Goal: Task Accomplishment & Management: Use online tool/utility

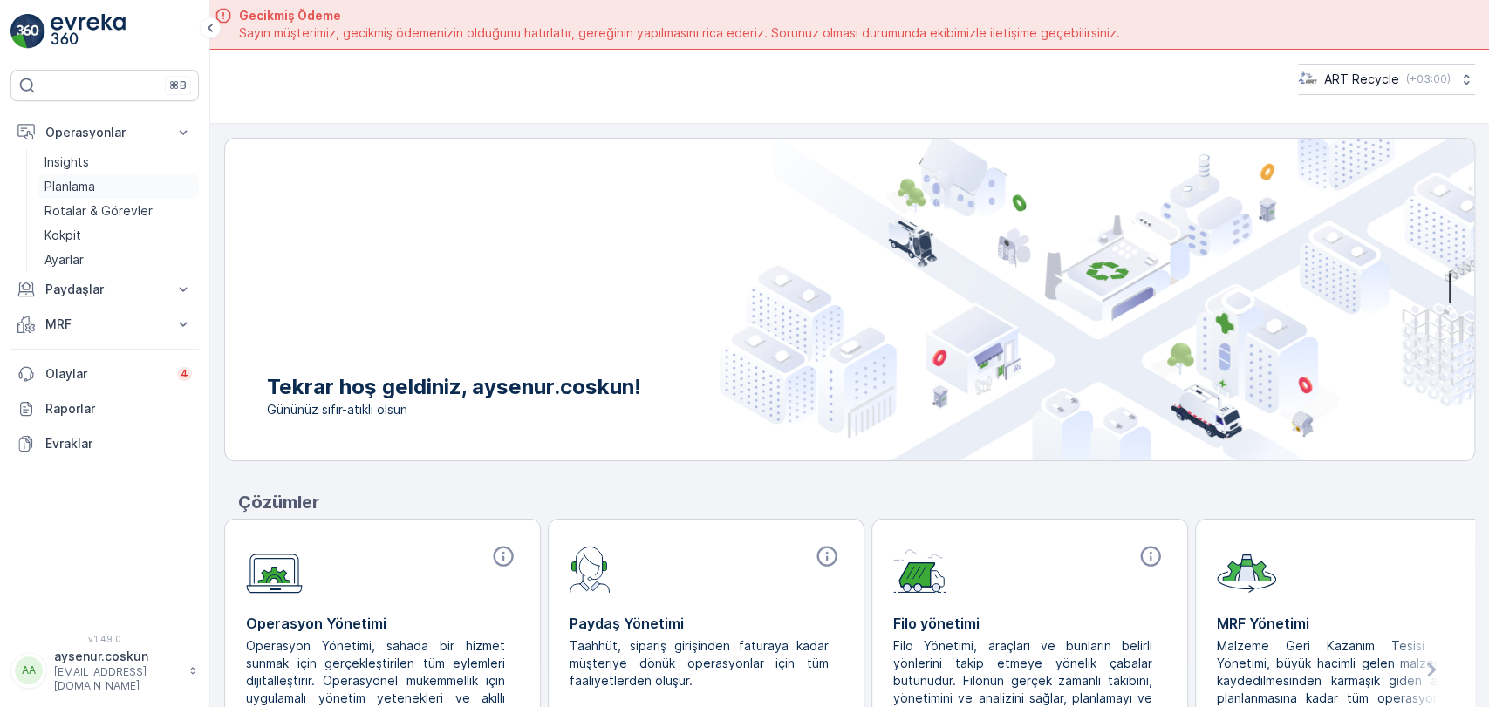
drag, startPoint x: 0, startPoint y: 0, endPoint x: 96, endPoint y: 190, distance: 213.0
click at [95, 190] on p "Planlama" at bounding box center [69, 186] width 51 height 17
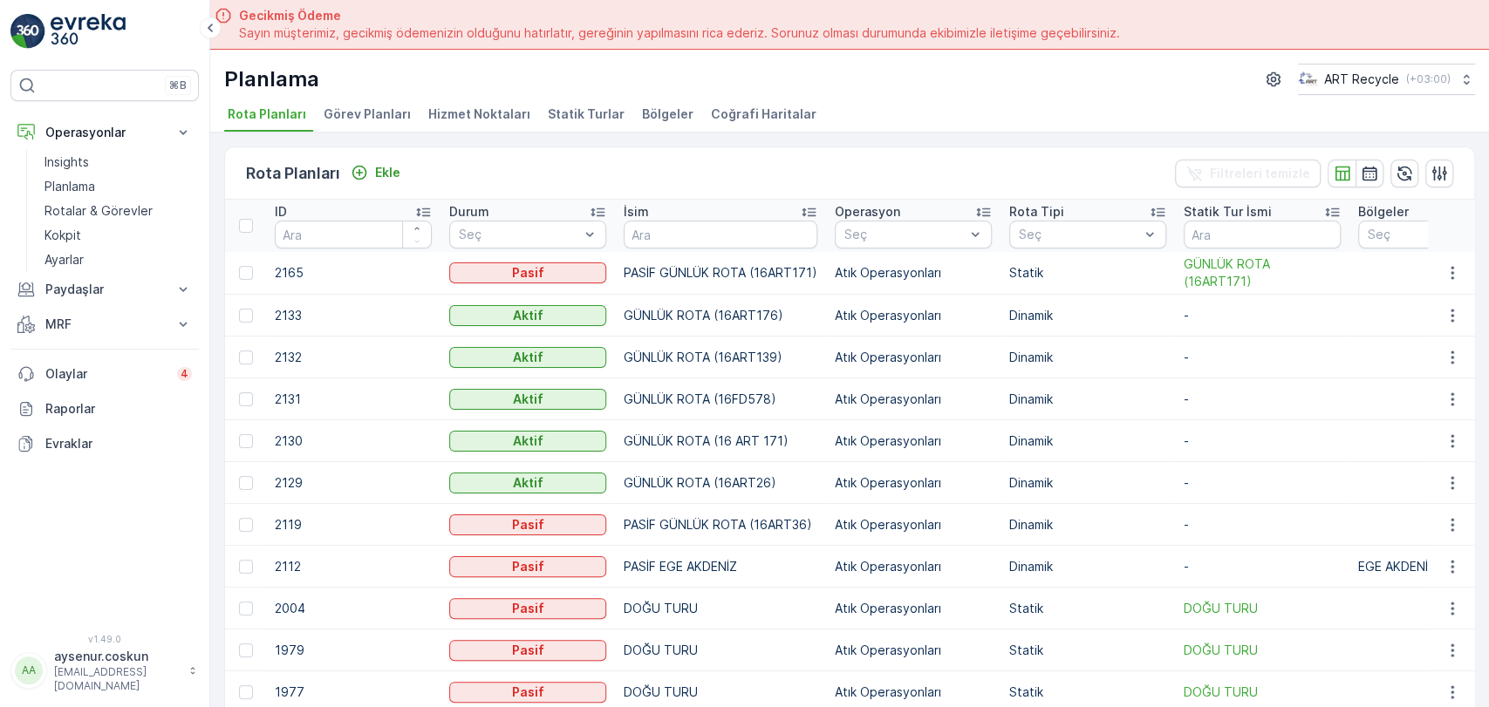
click at [486, 106] on span "Hizmet Noktaları" at bounding box center [479, 114] width 102 height 17
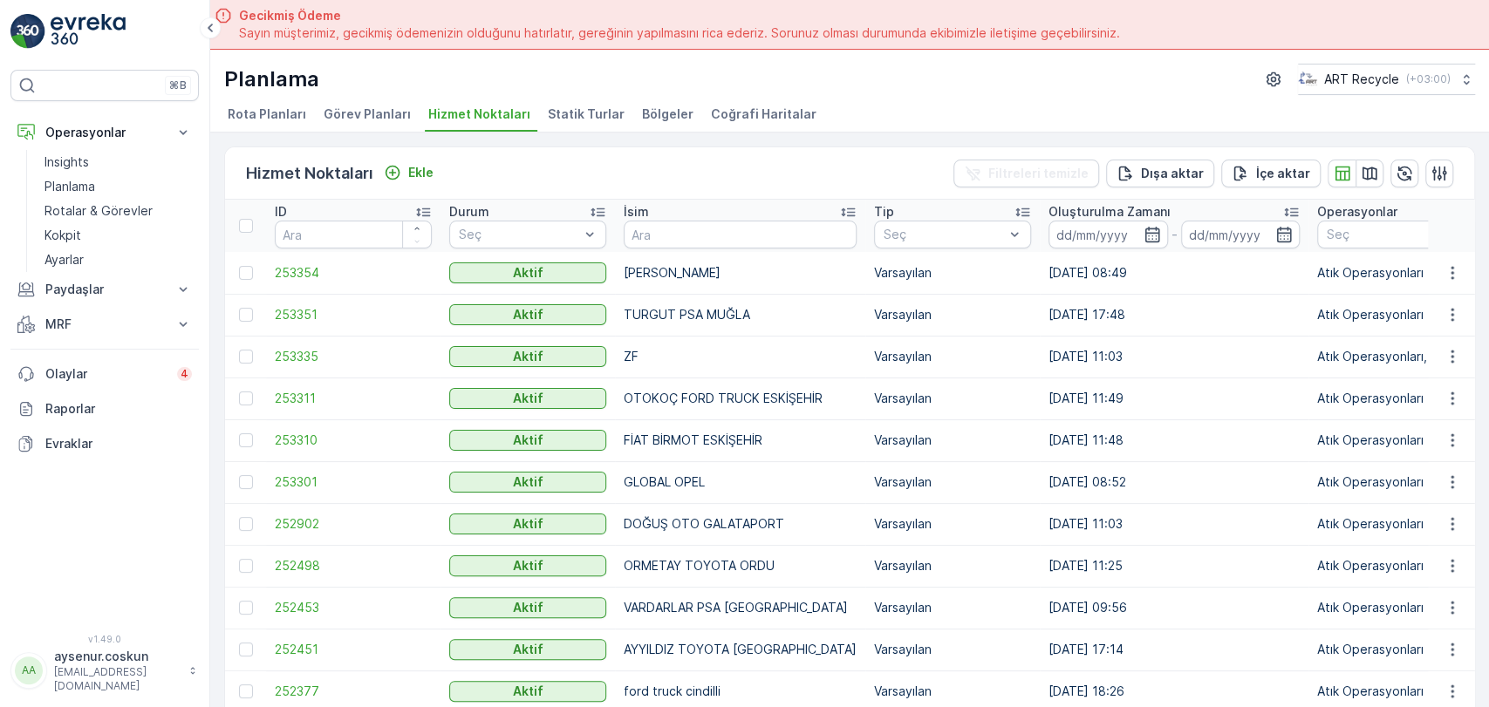
click at [685, 250] on th "İsim" at bounding box center [740, 226] width 250 height 52
click at [685, 242] on input "text" at bounding box center [740, 235] width 233 height 28
type input "mar"
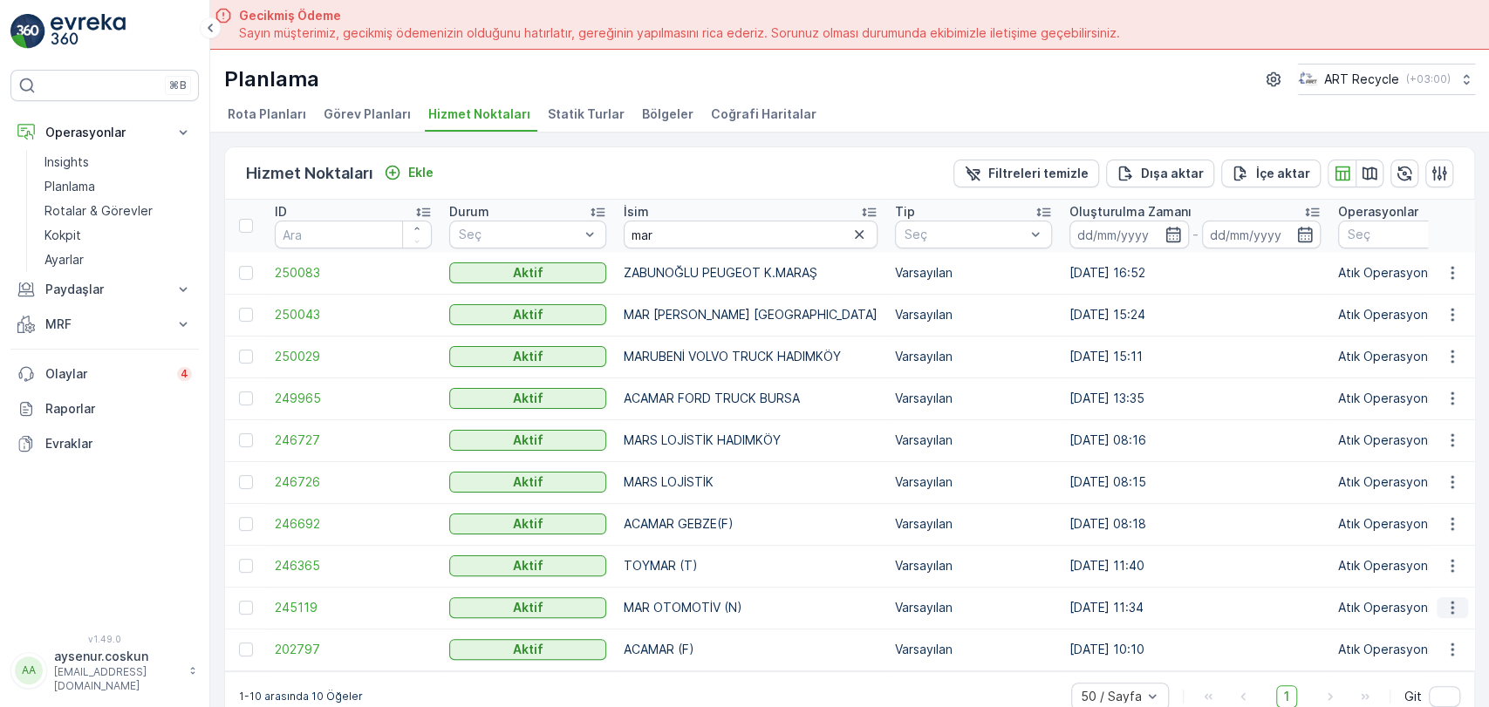
click at [1454, 611] on icon "button" at bounding box center [1452, 607] width 17 height 17
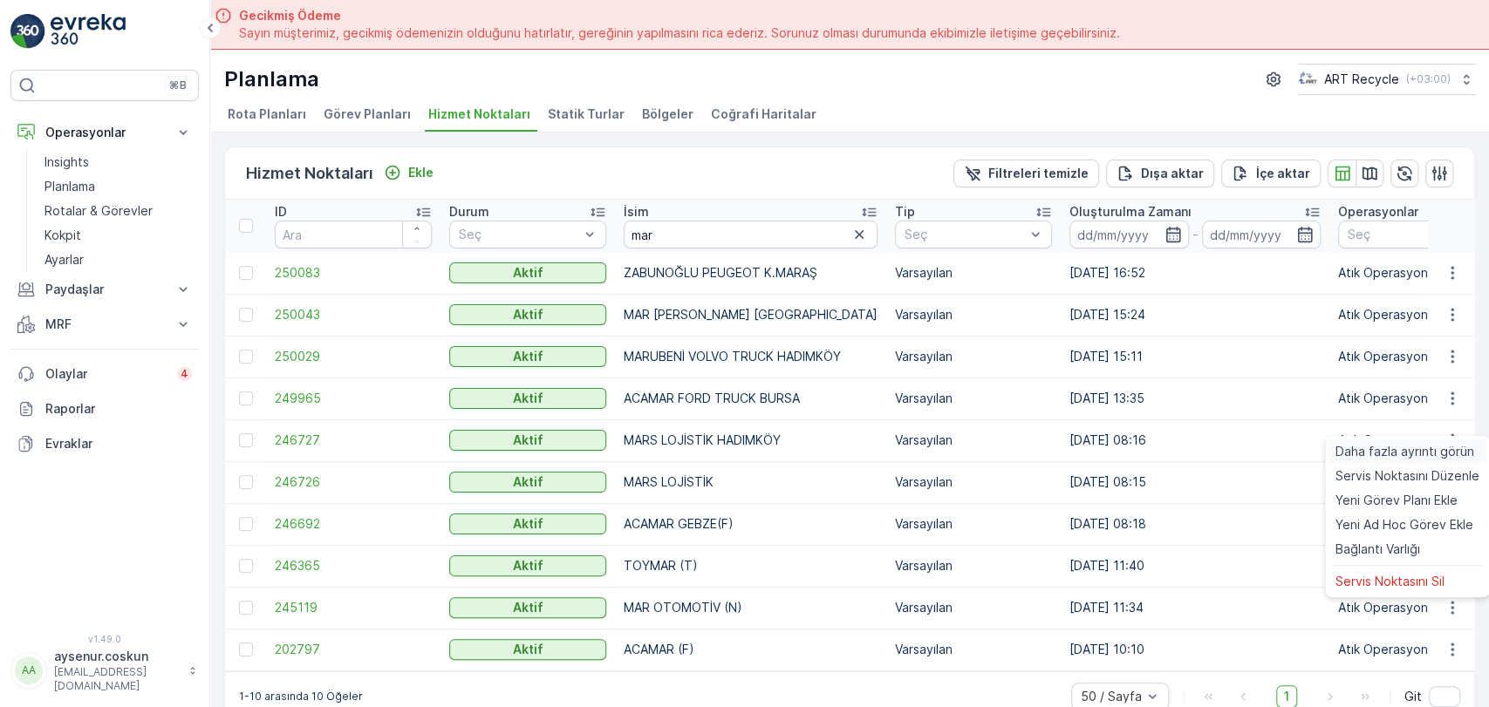
click at [1389, 455] on span "Daha fazla ayrıntı görün" at bounding box center [1405, 451] width 139 height 17
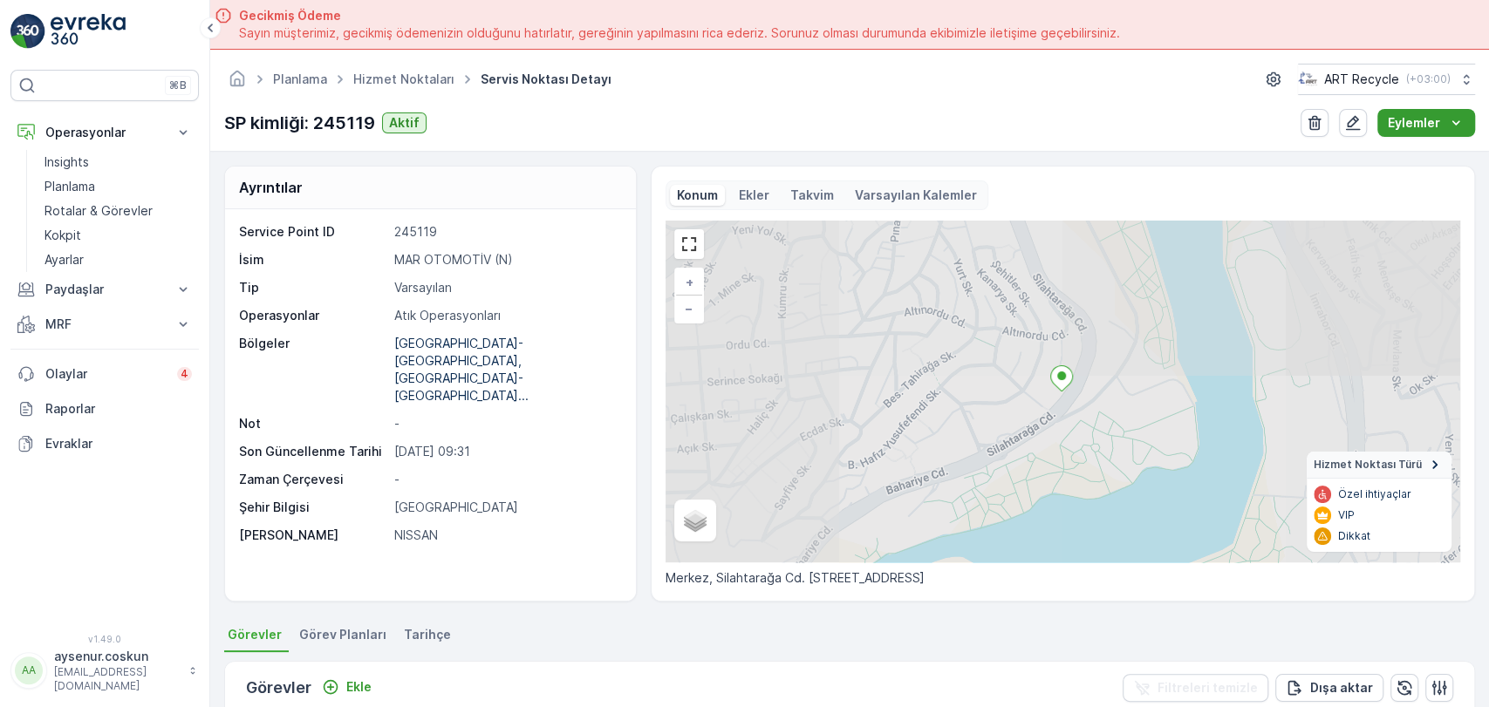
click at [1445, 123] on div "Eylemler" at bounding box center [1426, 122] width 77 height 17
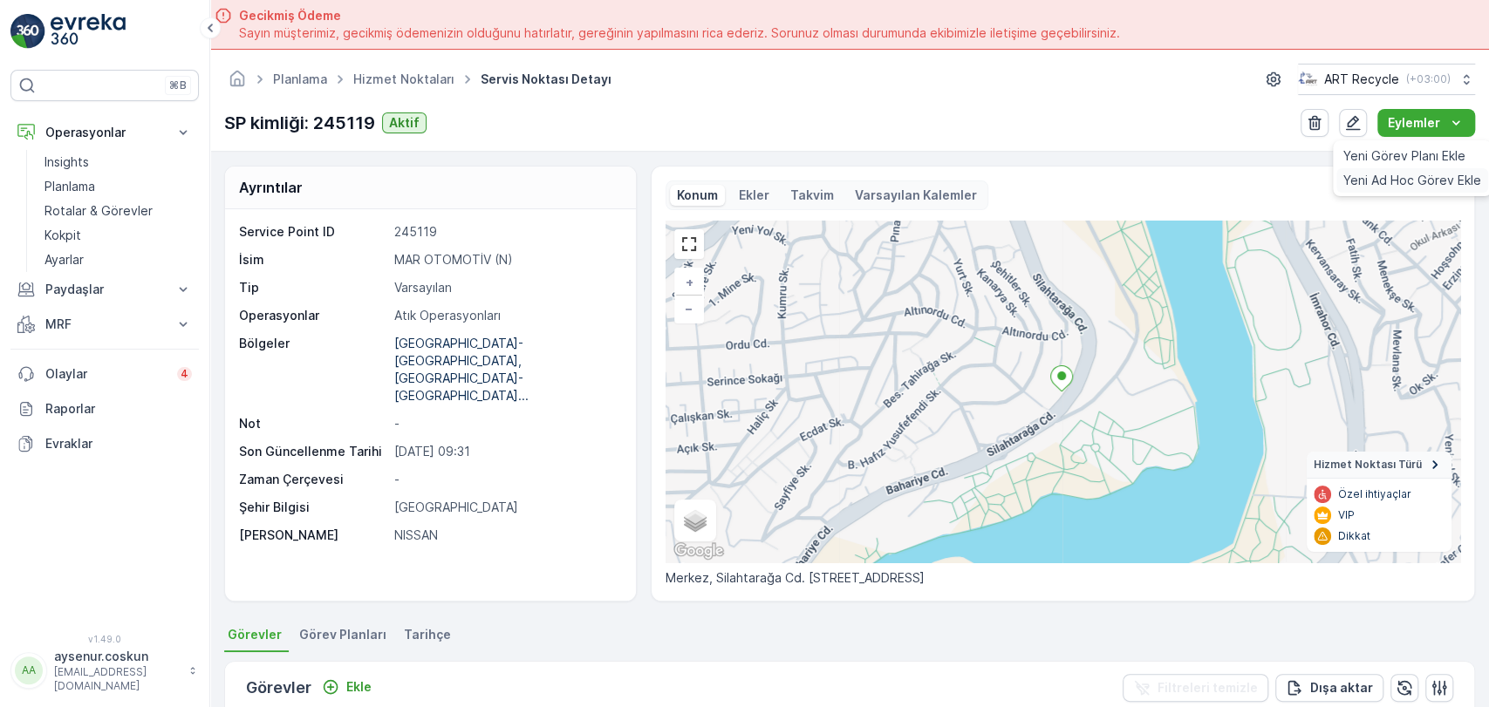
click at [1399, 181] on span "Yeni Ad Hoc Görev Ekle" at bounding box center [1412, 180] width 138 height 17
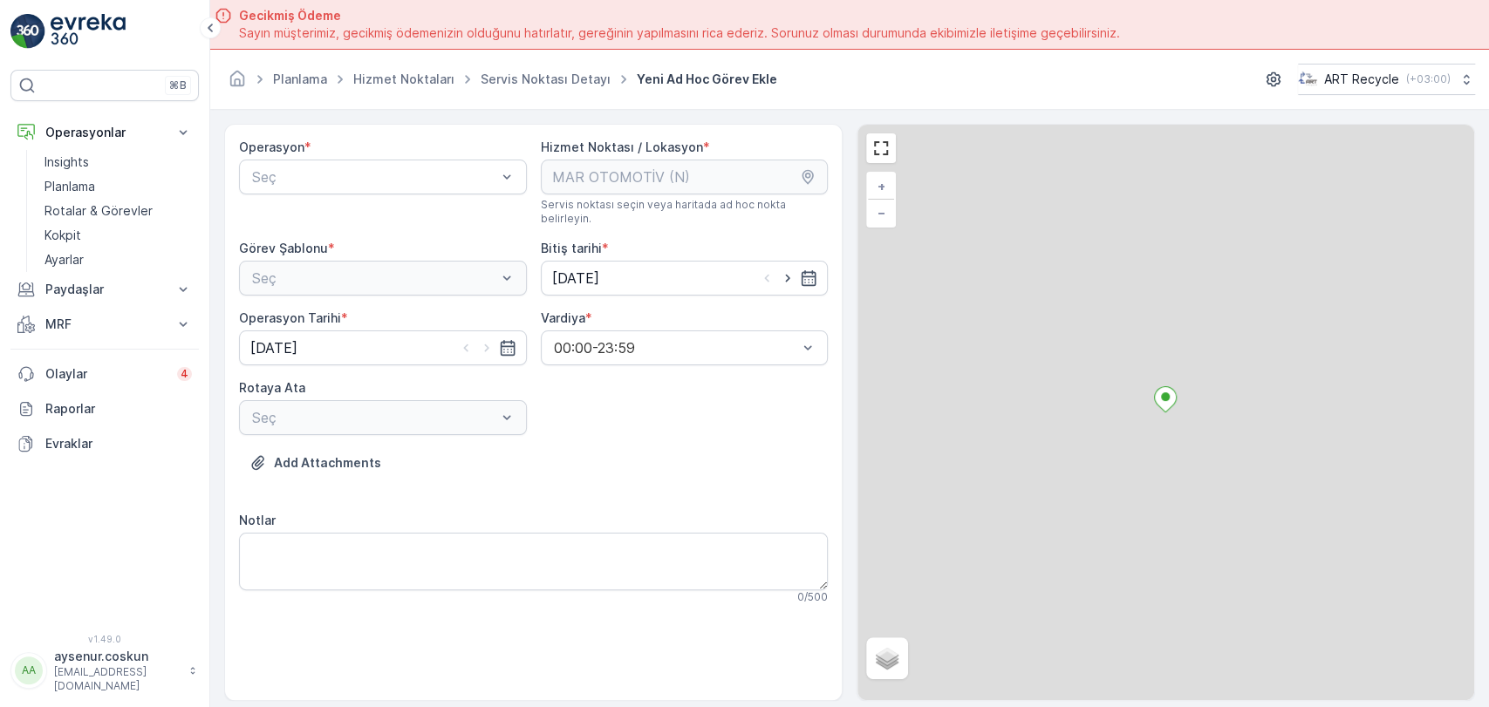
click at [352, 158] on div "Operasyon * Seç" at bounding box center [383, 182] width 288 height 87
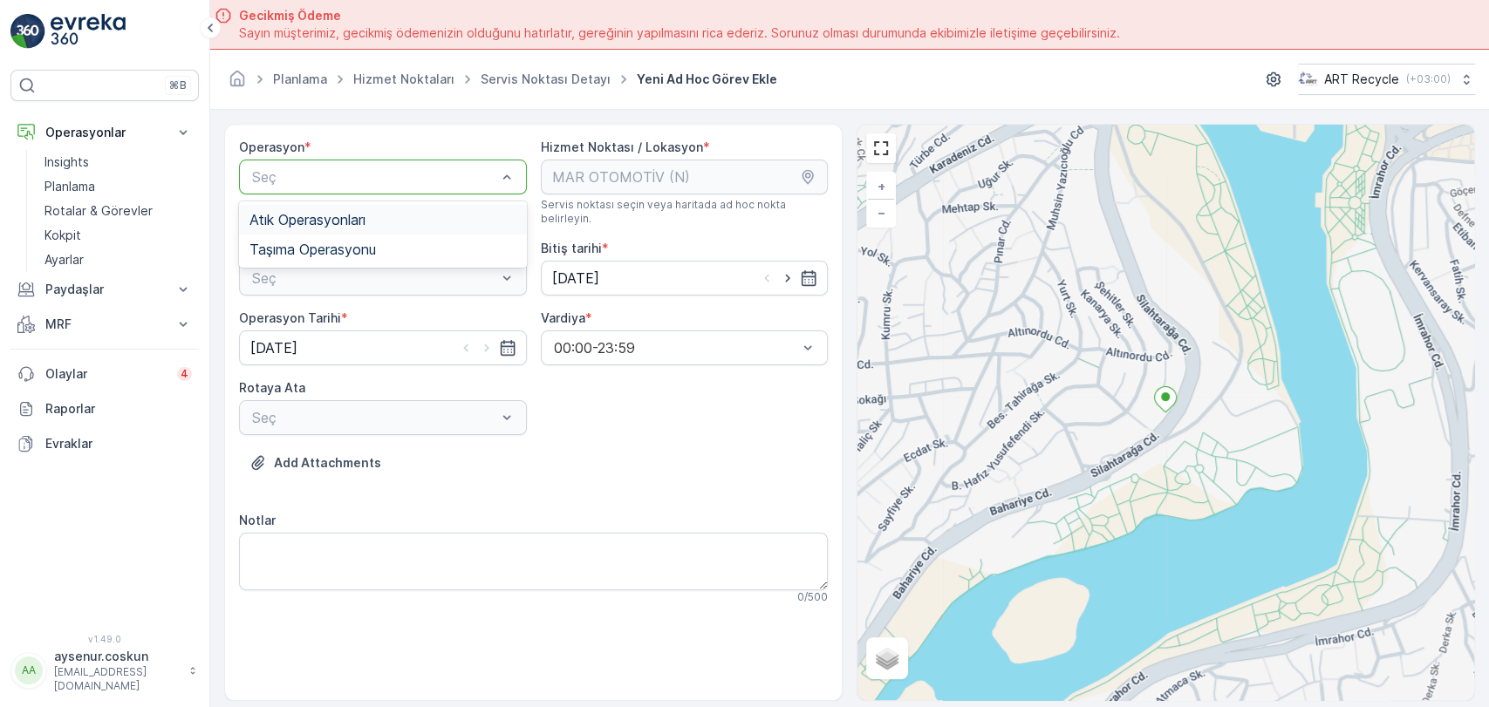
click at [339, 216] on span "Atık Operasyonları" at bounding box center [307, 220] width 116 height 16
click at [332, 261] on div "Seç" at bounding box center [383, 278] width 288 height 35
click at [332, 270] on div at bounding box center [374, 278] width 248 height 16
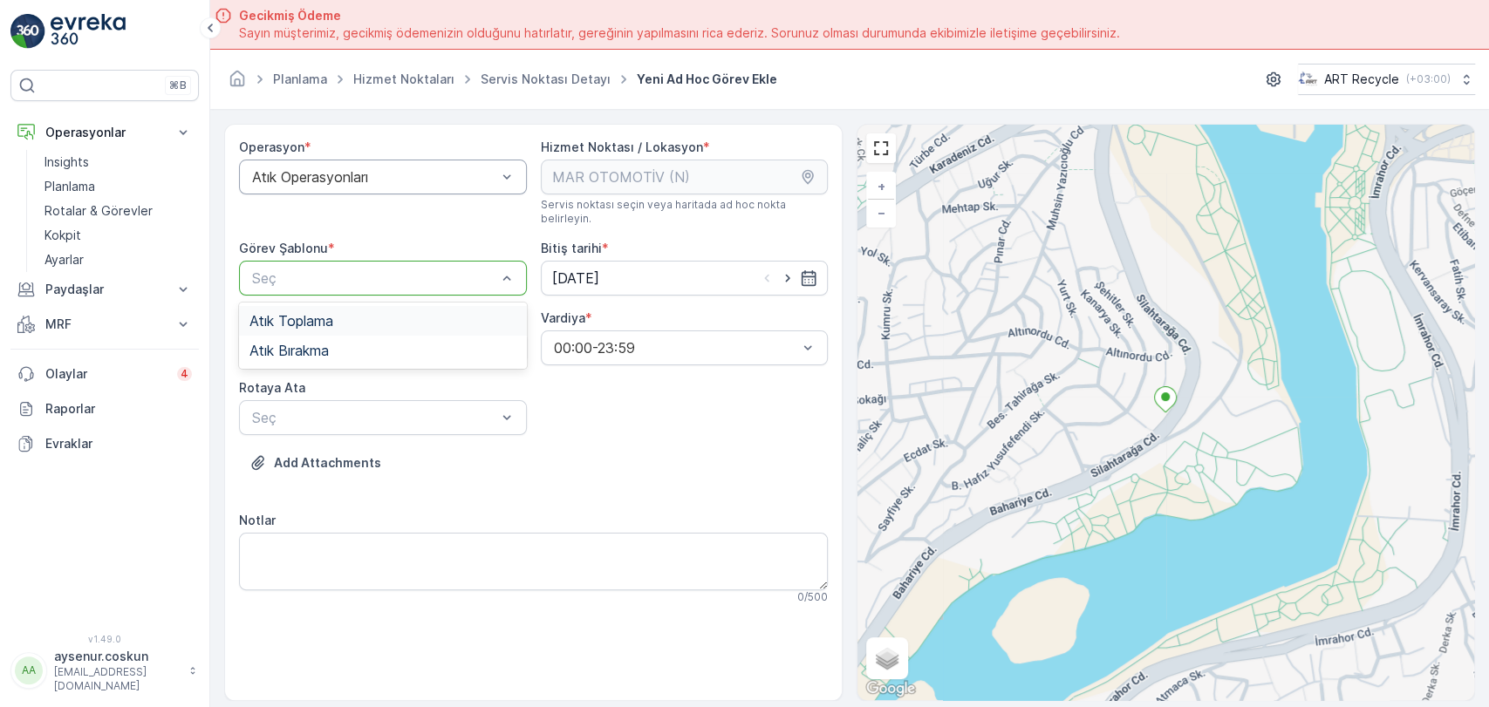
click at [322, 306] on div "Atık Toplama" at bounding box center [383, 321] width 288 height 30
click at [338, 410] on div at bounding box center [374, 418] width 248 height 16
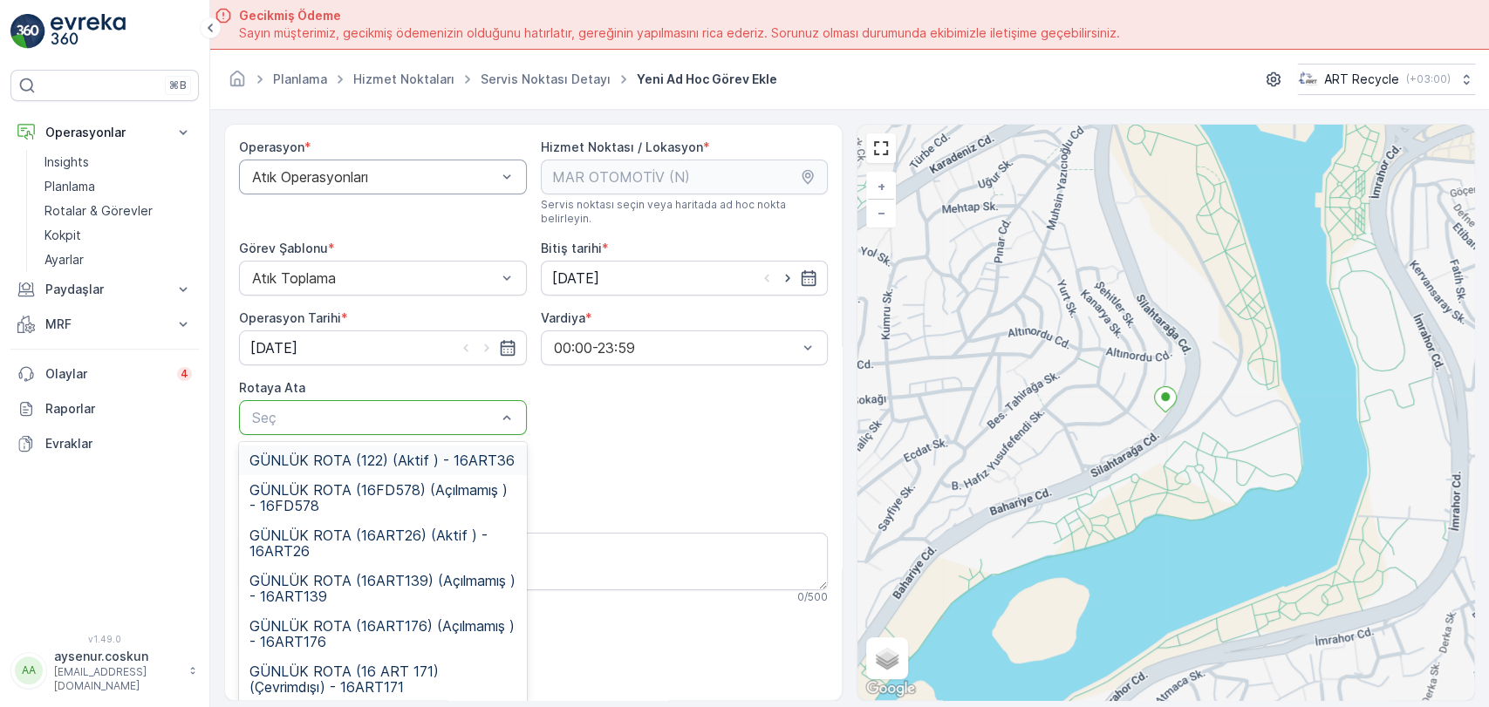
click at [377, 456] on div "GÜNLÜK ROTA (122) (Aktif ) - 16ART36" at bounding box center [383, 461] width 288 height 30
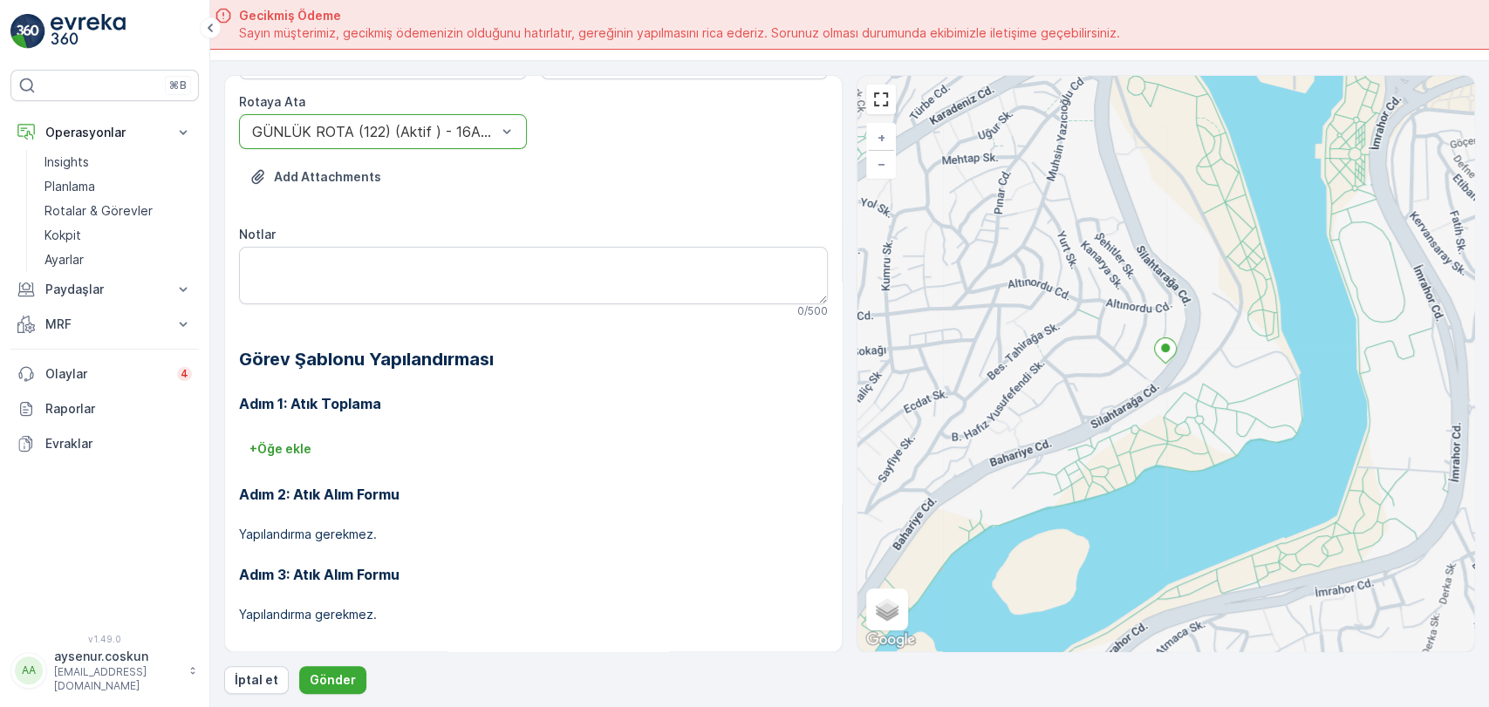
scroll to position [49, 0]
click at [358, 676] on button "Gönder" at bounding box center [332, 680] width 67 height 28
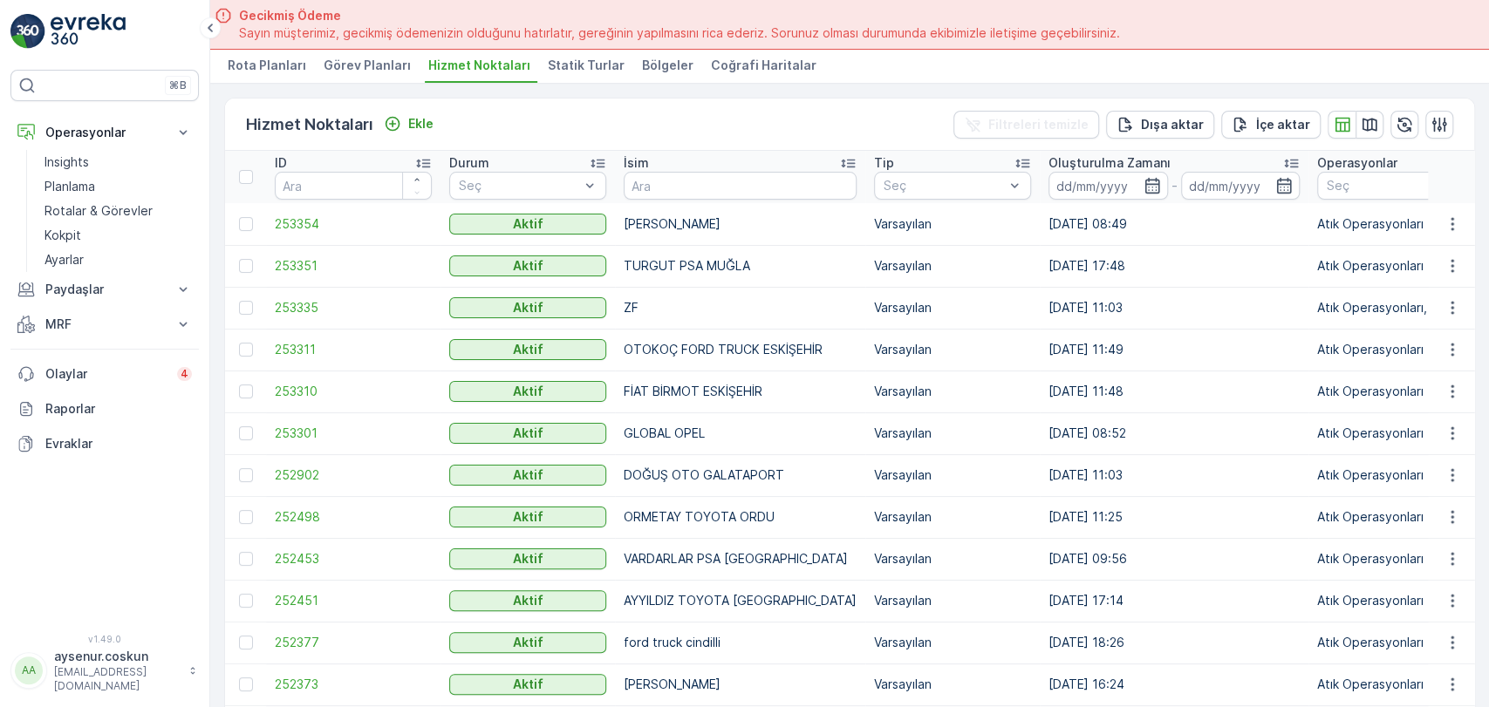
click at [827, 326] on td "ZF" at bounding box center [740, 308] width 250 height 42
click at [125, 215] on p "Rotalar & Görevler" at bounding box center [98, 210] width 108 height 17
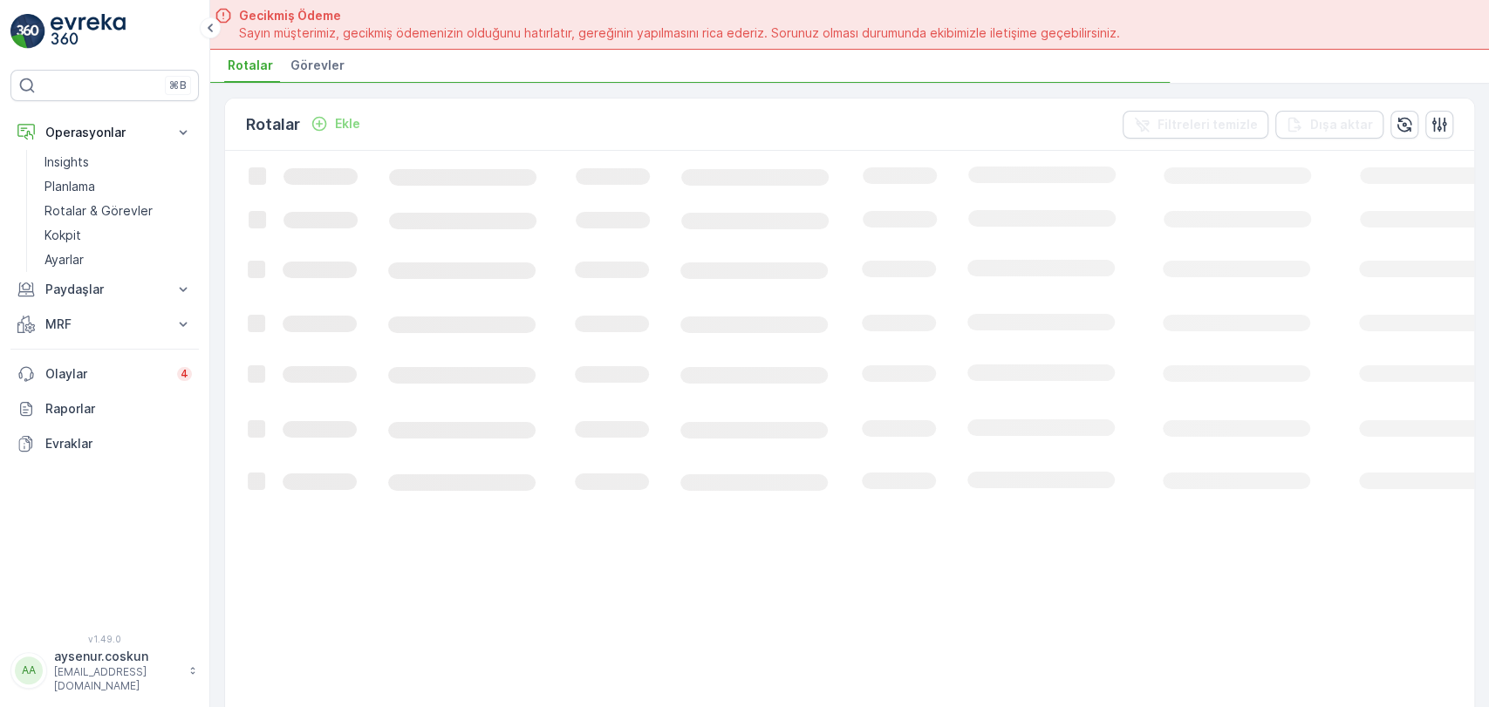
click at [343, 72] on li "Görevler" at bounding box center [319, 68] width 65 height 30
